Goal: Task Accomplishment & Management: Manage account settings

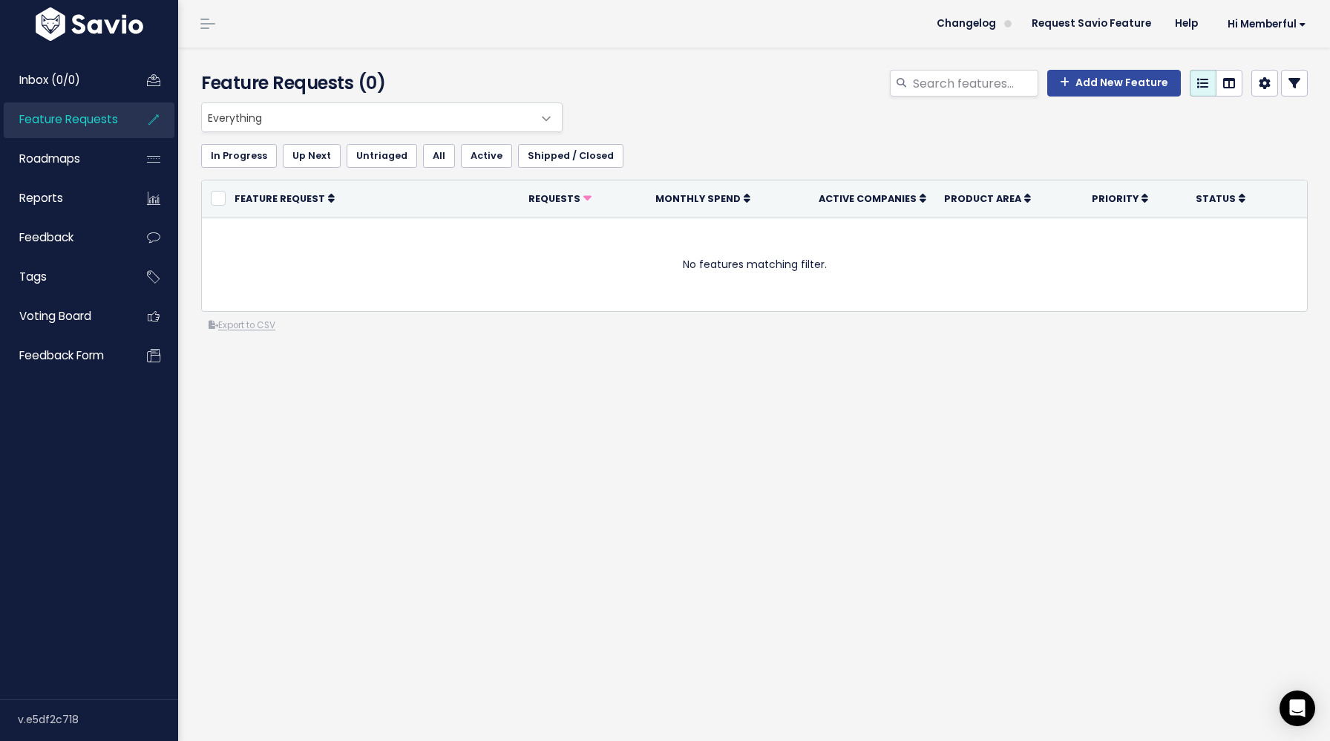
click at [101, 127] on span "Feature Requests" at bounding box center [68, 119] width 99 height 16
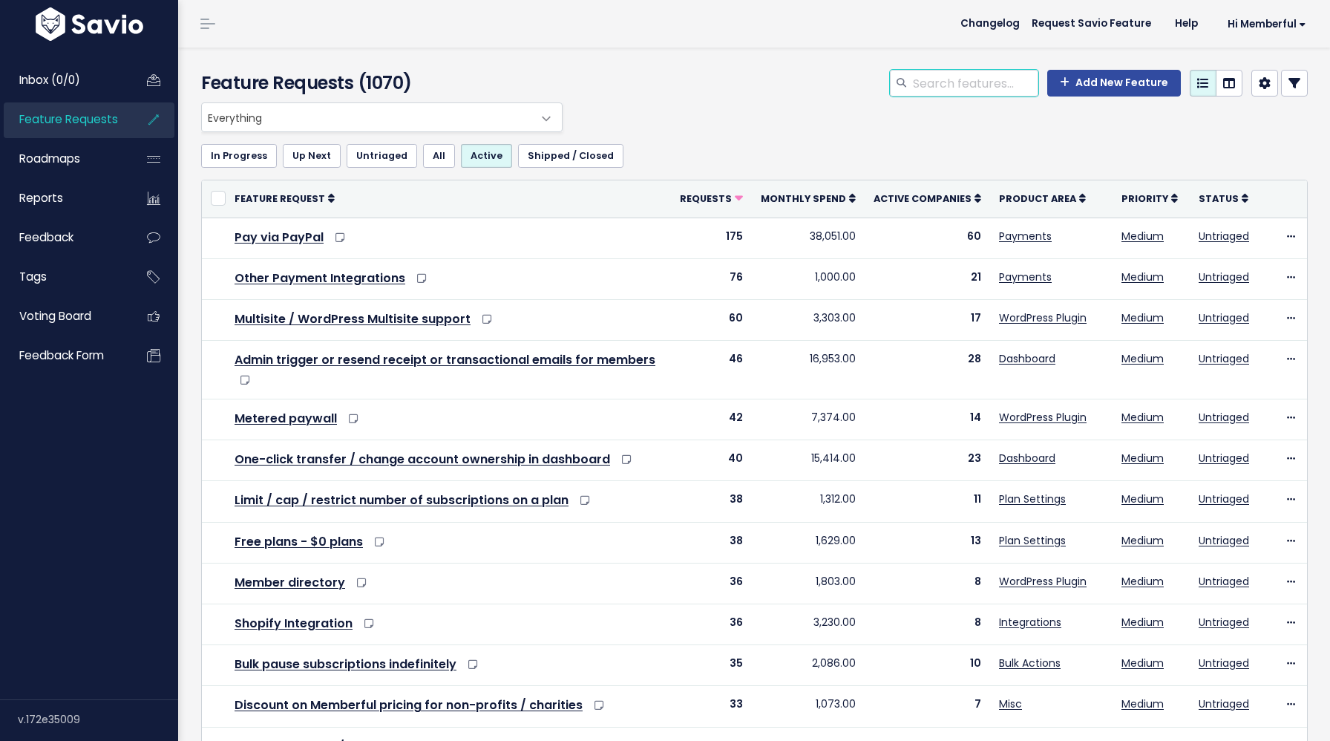
click at [945, 79] on input "search" at bounding box center [974, 83] width 127 height 27
type input "template"
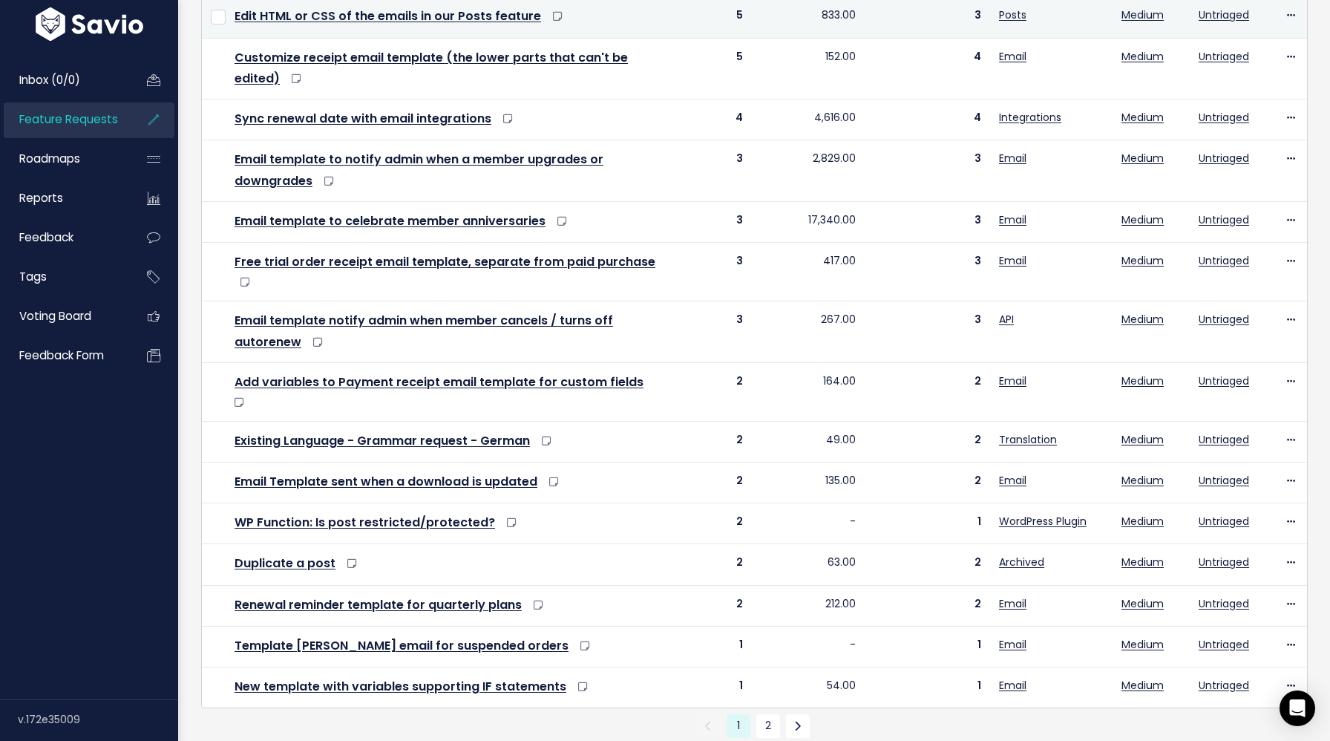
scroll to position [430, 0]
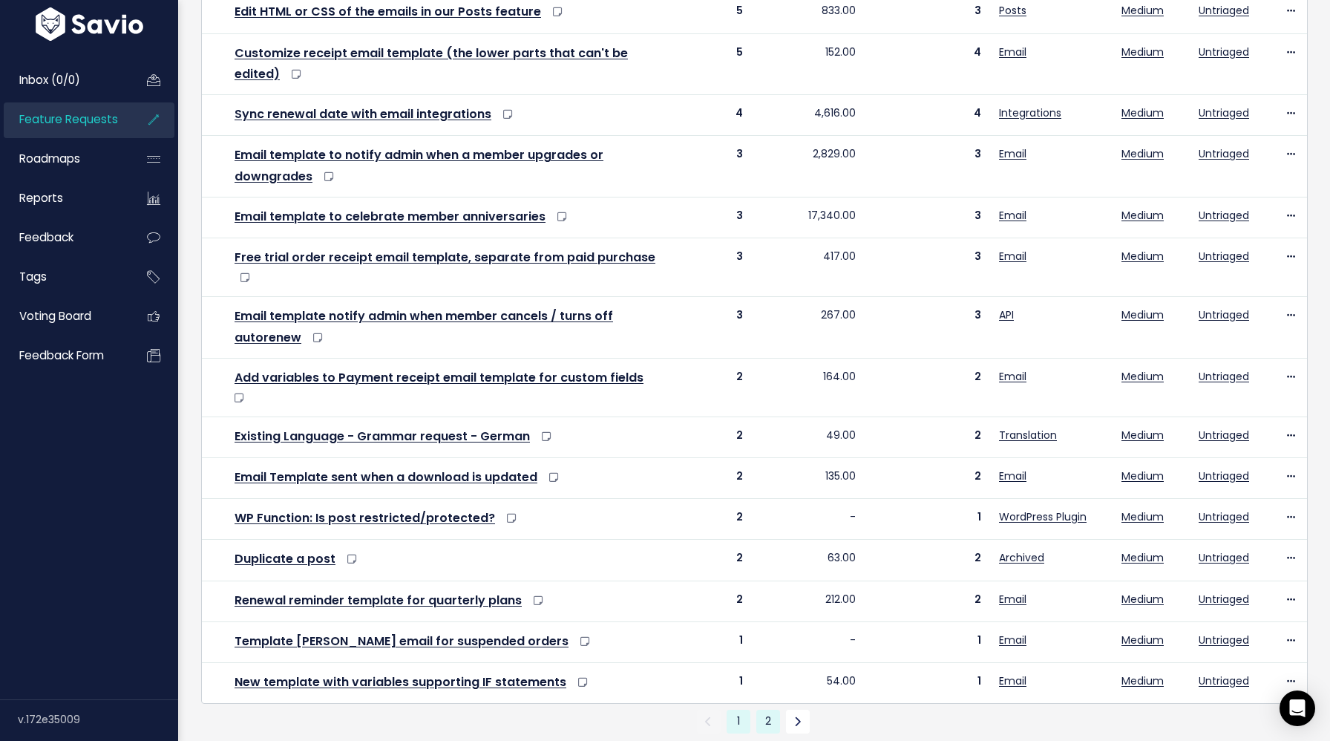
click at [772, 709] on link "2" at bounding box center [768, 721] width 24 height 24
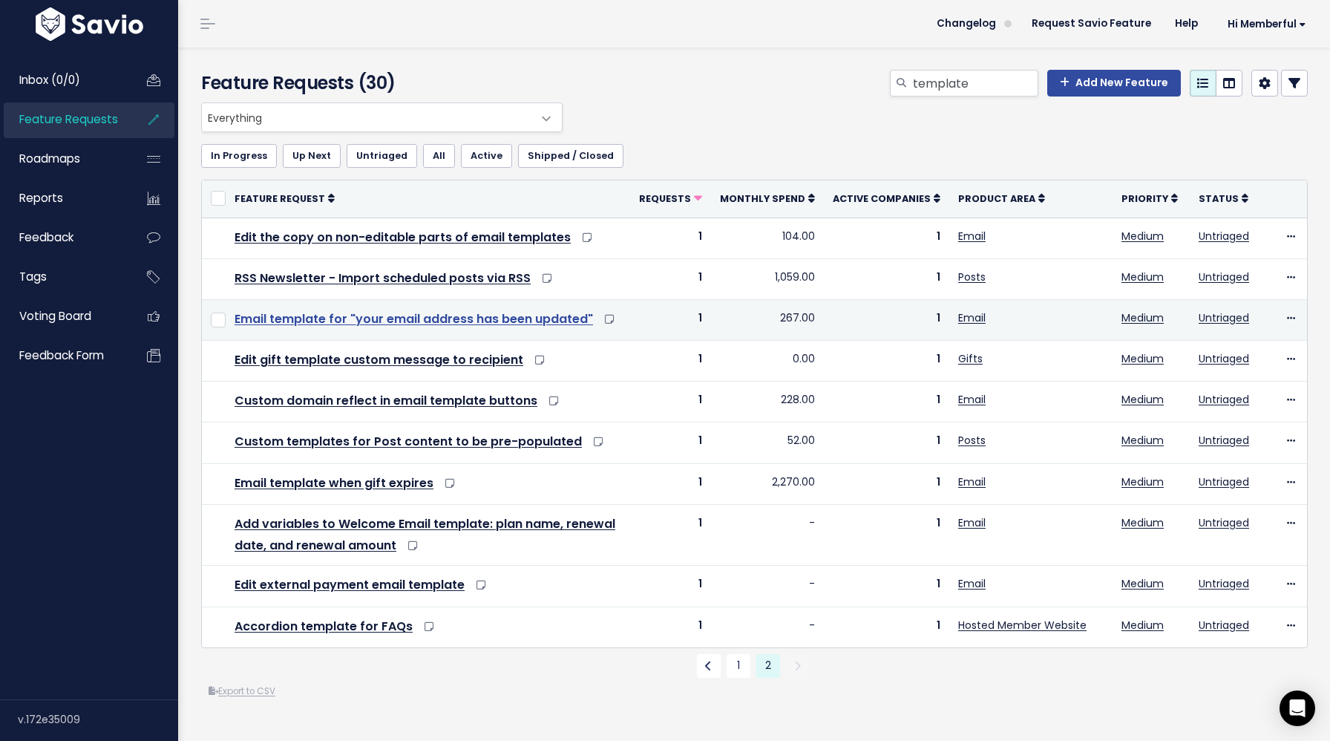
click at [556, 316] on link "Email template for "your email address has been updated"" at bounding box center [414, 318] width 358 height 17
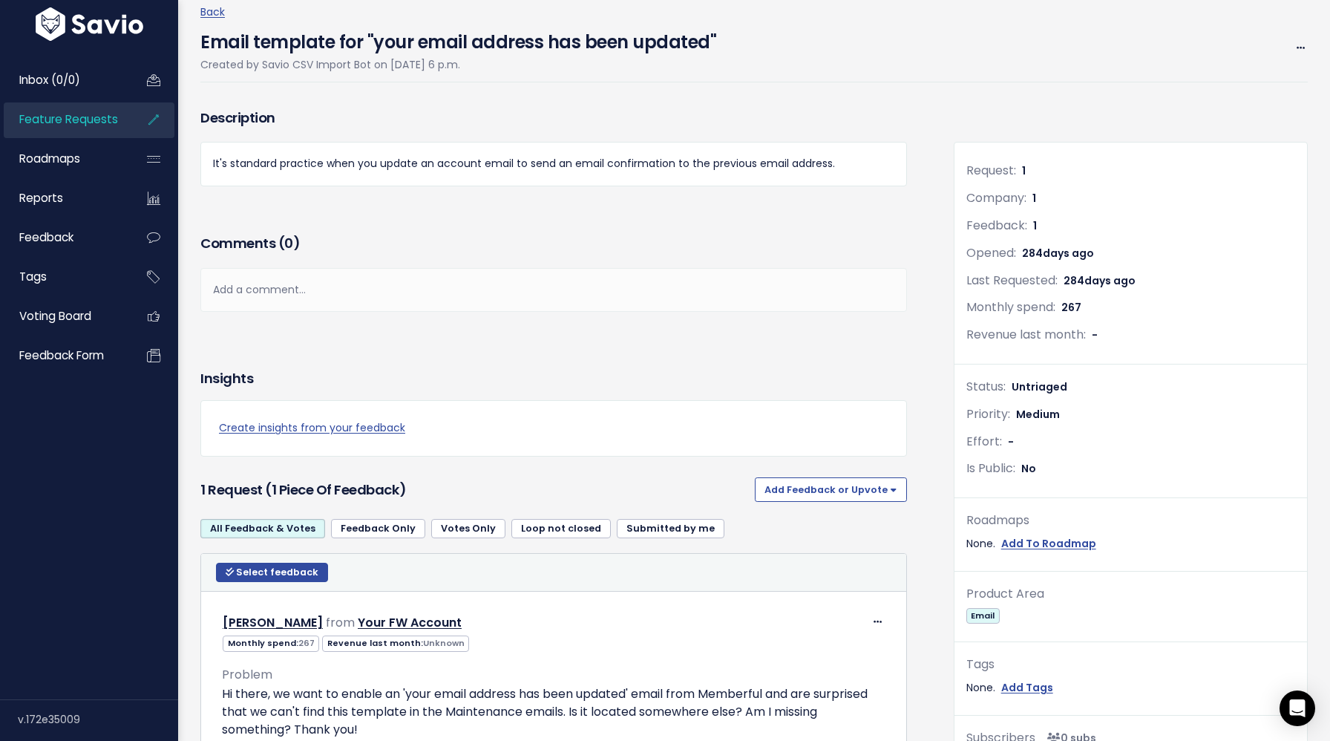
click at [1292, 36] on div "Email template for "your email address has been updated" Created by Savio CSV I…" at bounding box center [753, 52] width 1107 height 61
click at [1293, 45] on div "Edit Merge Add to Roadmap Delete" at bounding box center [1295, 48] width 26 height 19
click at [1300, 45] on icon at bounding box center [1300, 49] width 8 height 10
click at [1216, 87] on link "Edit" at bounding box center [1251, 89] width 110 height 29
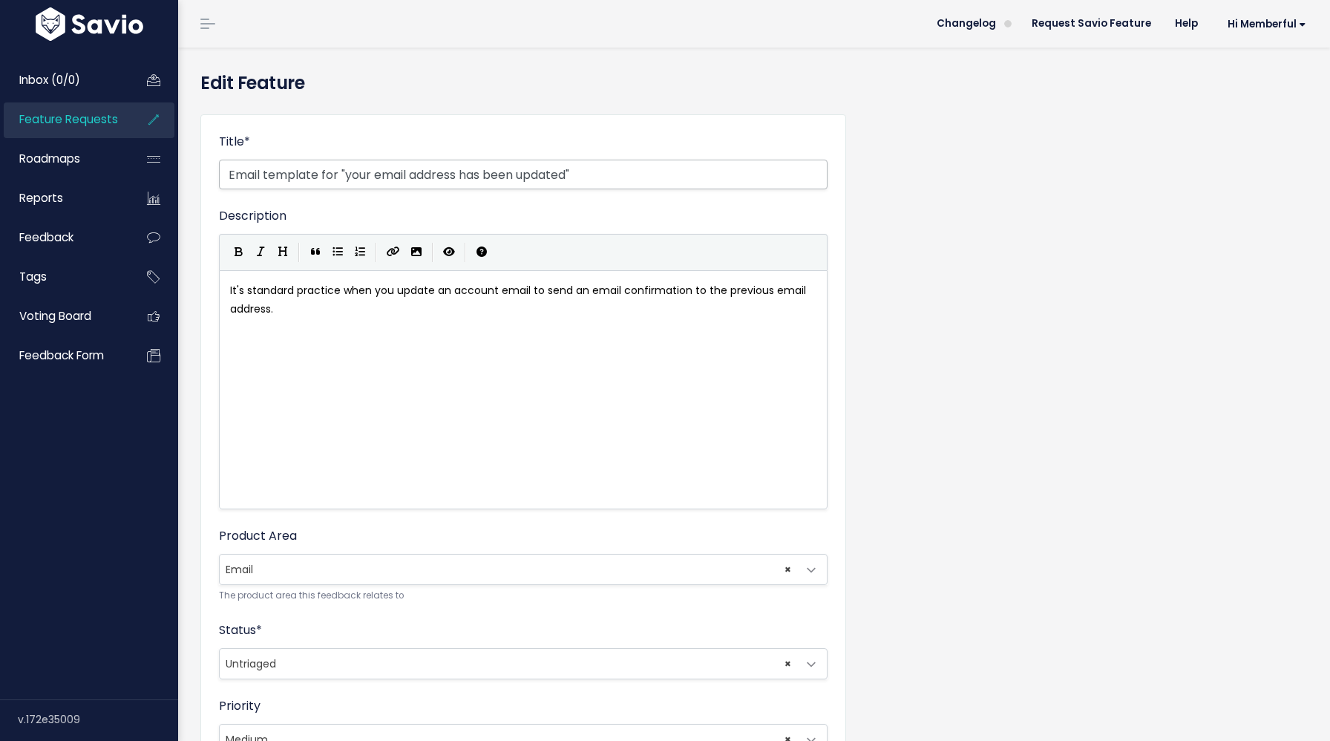
click at [339, 169] on input "Email template for "your email address has been updated"" at bounding box center [523, 175] width 609 height 30
type input "Email template notifying when a member has changed their email address"
click at [290, 344] on div "xxxxxxxxxx It's standard practice when you update an account email to send an e…" at bounding box center [541, 408] width 629 height 260
click at [117, 125] on link "Feature Requests" at bounding box center [63, 119] width 119 height 34
